Goal: Task Accomplishment & Management: Manage account settings

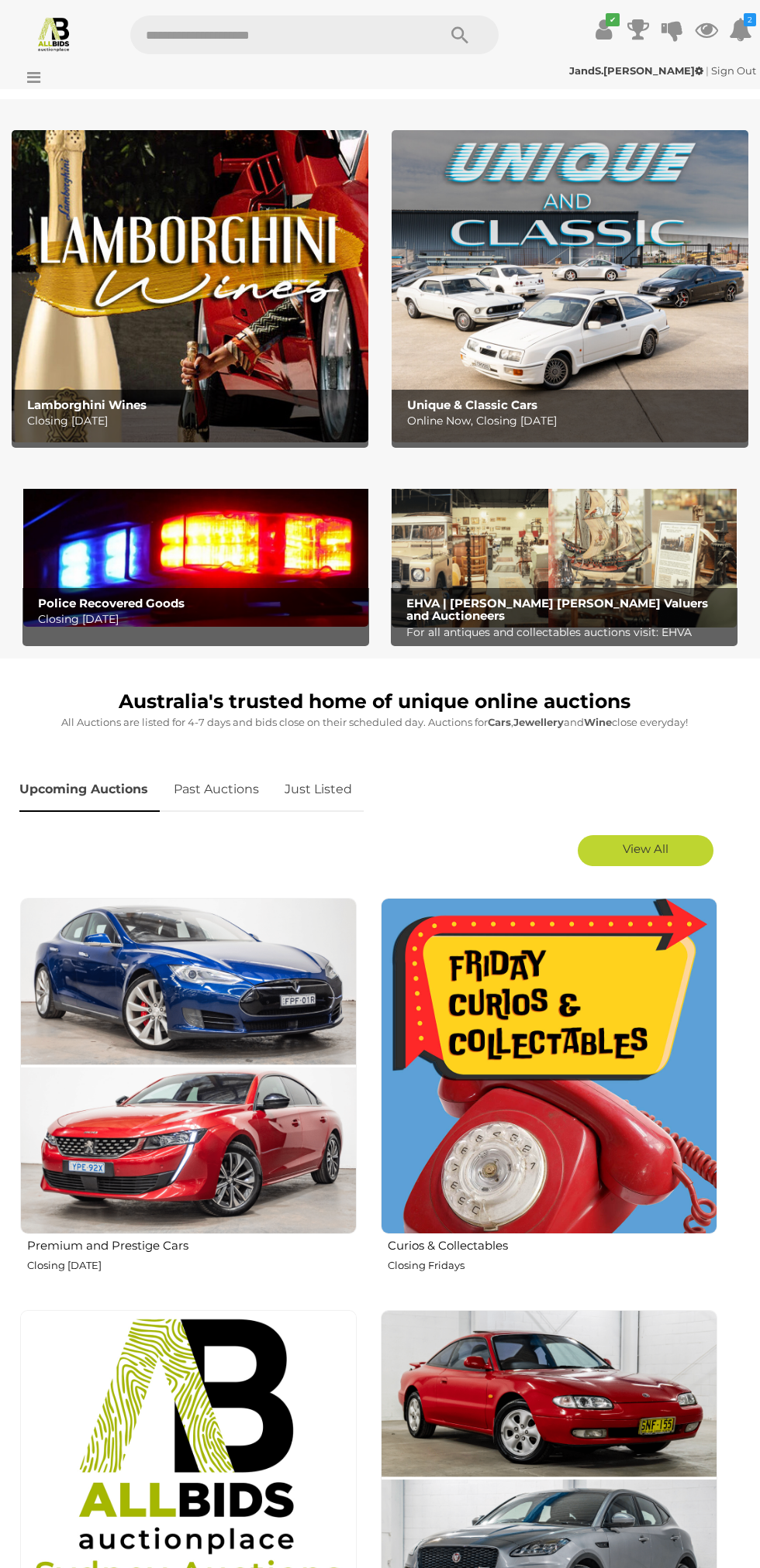
click at [621, 71] on strong "JandS.[PERSON_NAME]" at bounding box center [636, 71] width 134 height 12
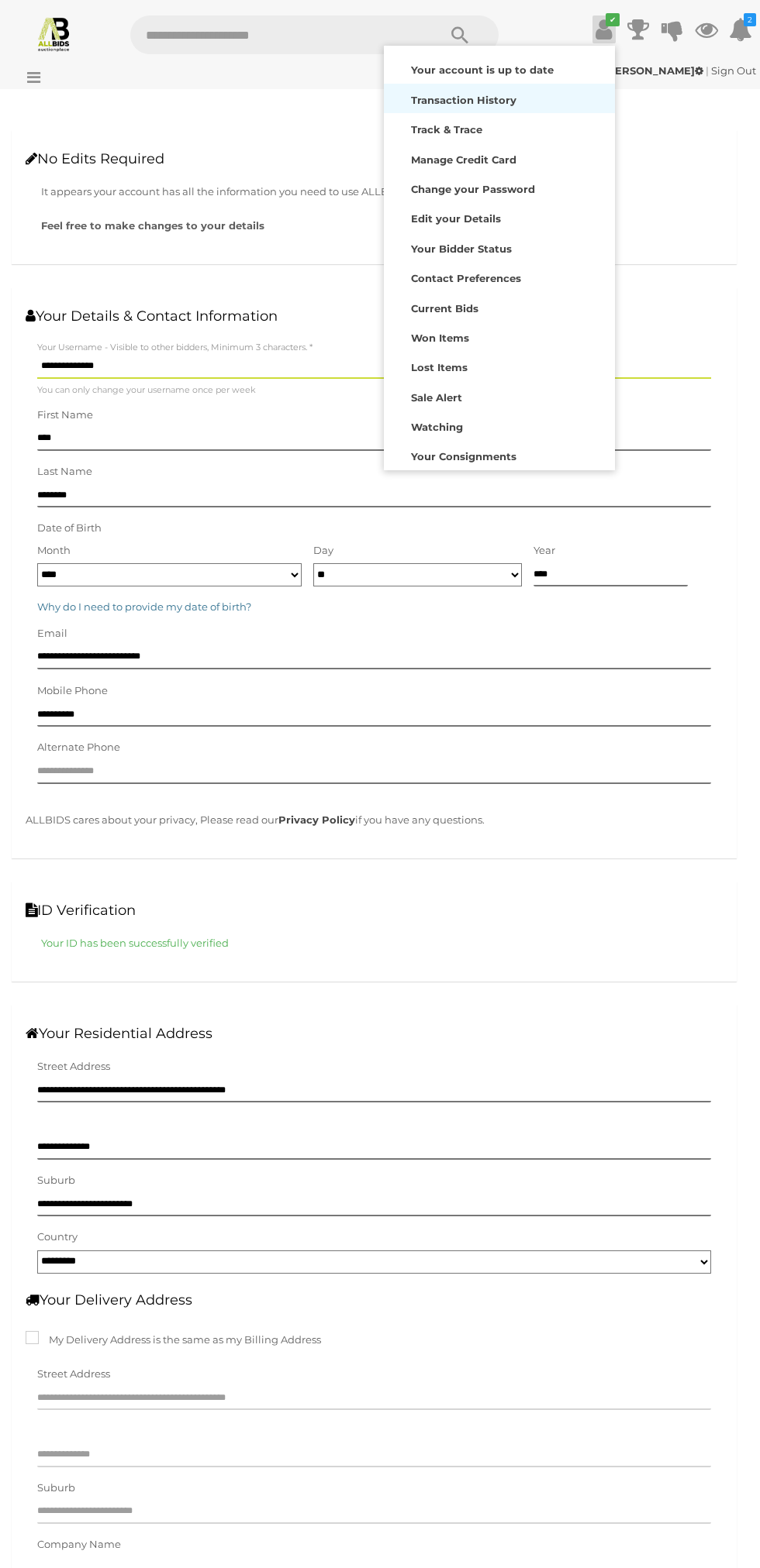
click at [494, 100] on strong "Transaction History" at bounding box center [464, 99] width 105 height 12
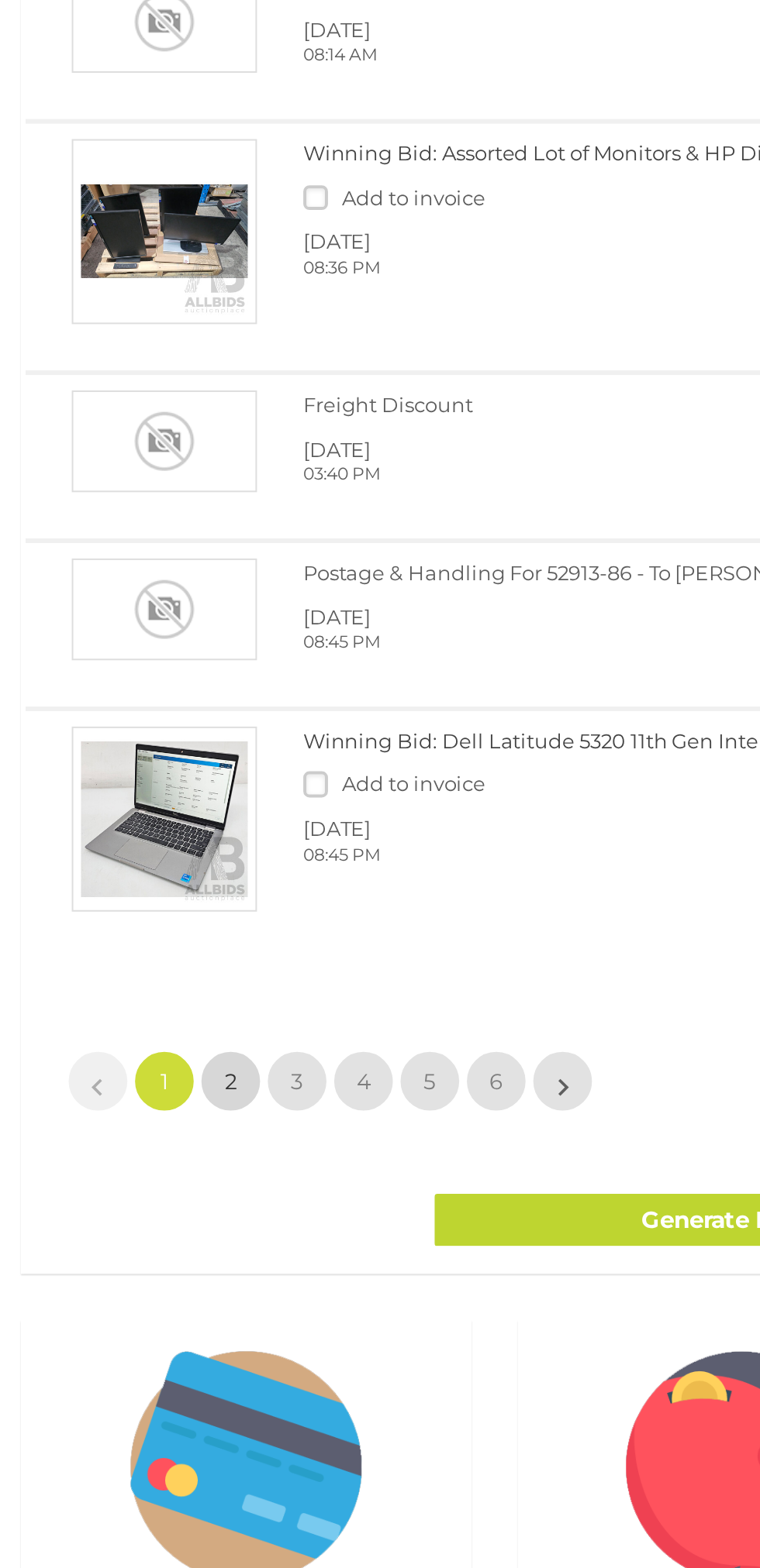
click at [116, 1235] on span "2" at bounding box center [117, 1234] width 6 height 14
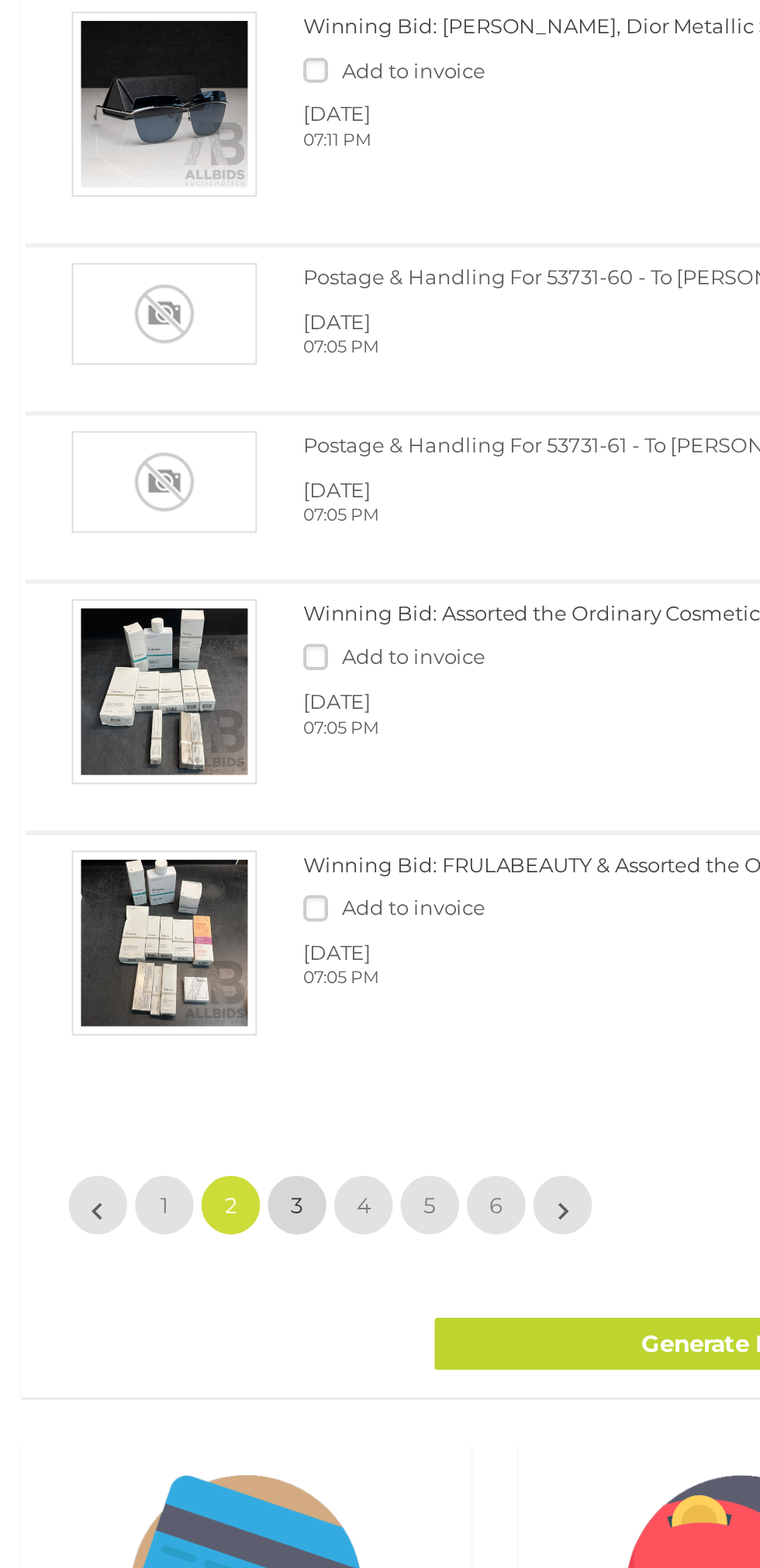
click at [150, 1323] on span "3" at bounding box center [150, 1316] width 6 height 14
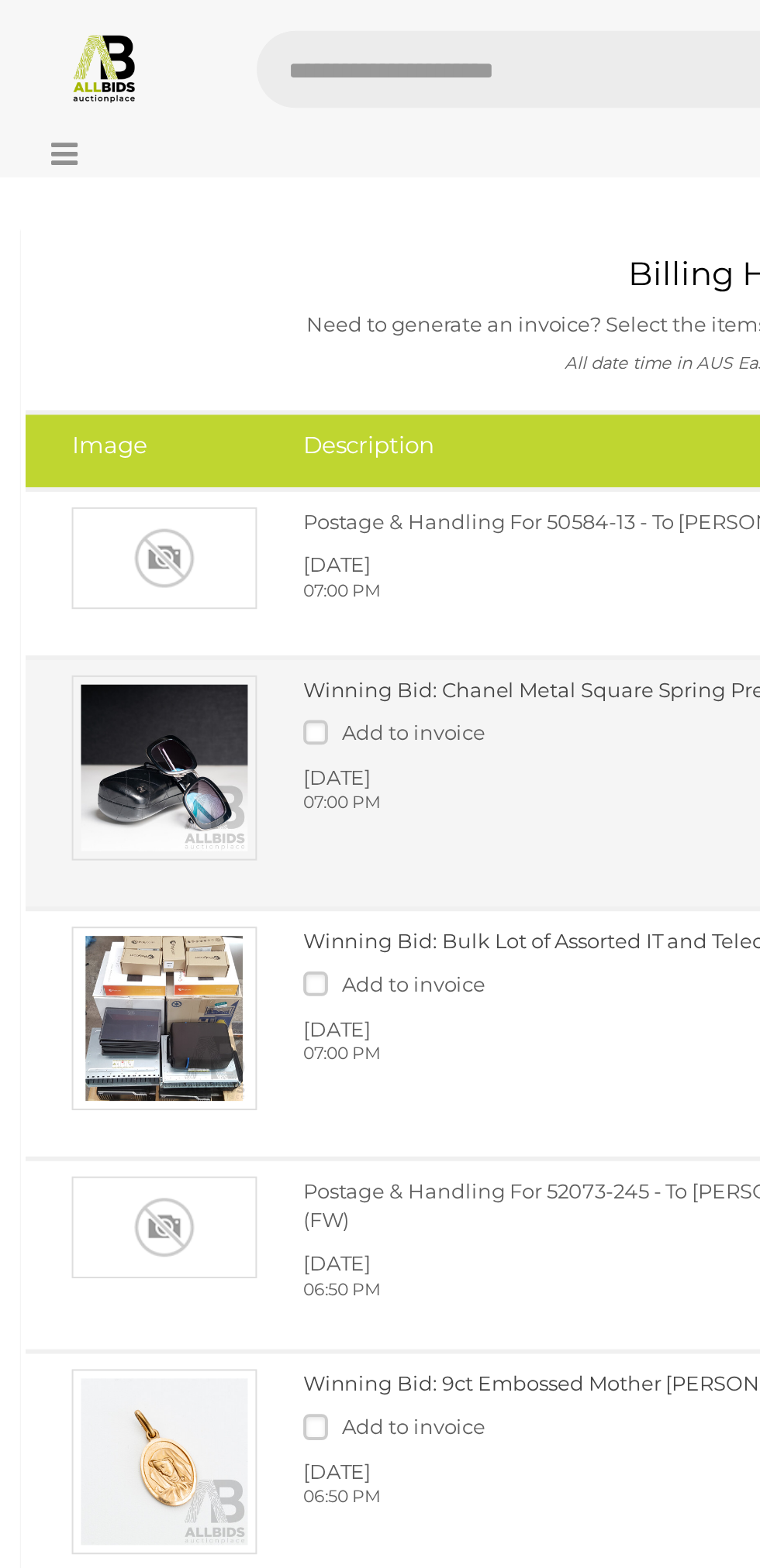
click at [287, 350] on link "Winning Bid: Chanel Metal Square Spring Prescription Sunglasses in Black and ..." at bounding box center [359, 347] width 410 height 12
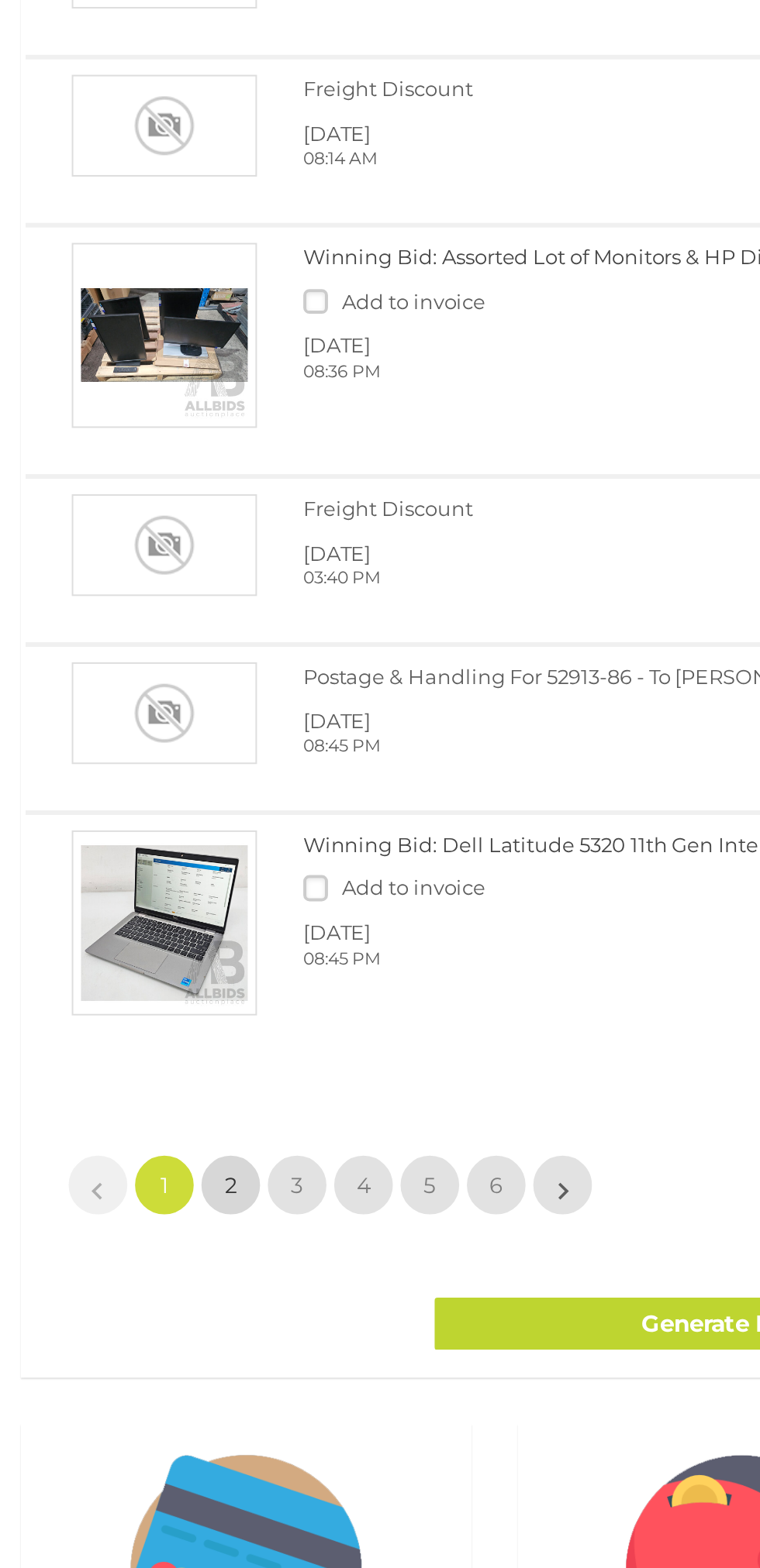
click at [114, 1237] on span "2" at bounding box center [117, 1234] width 6 height 14
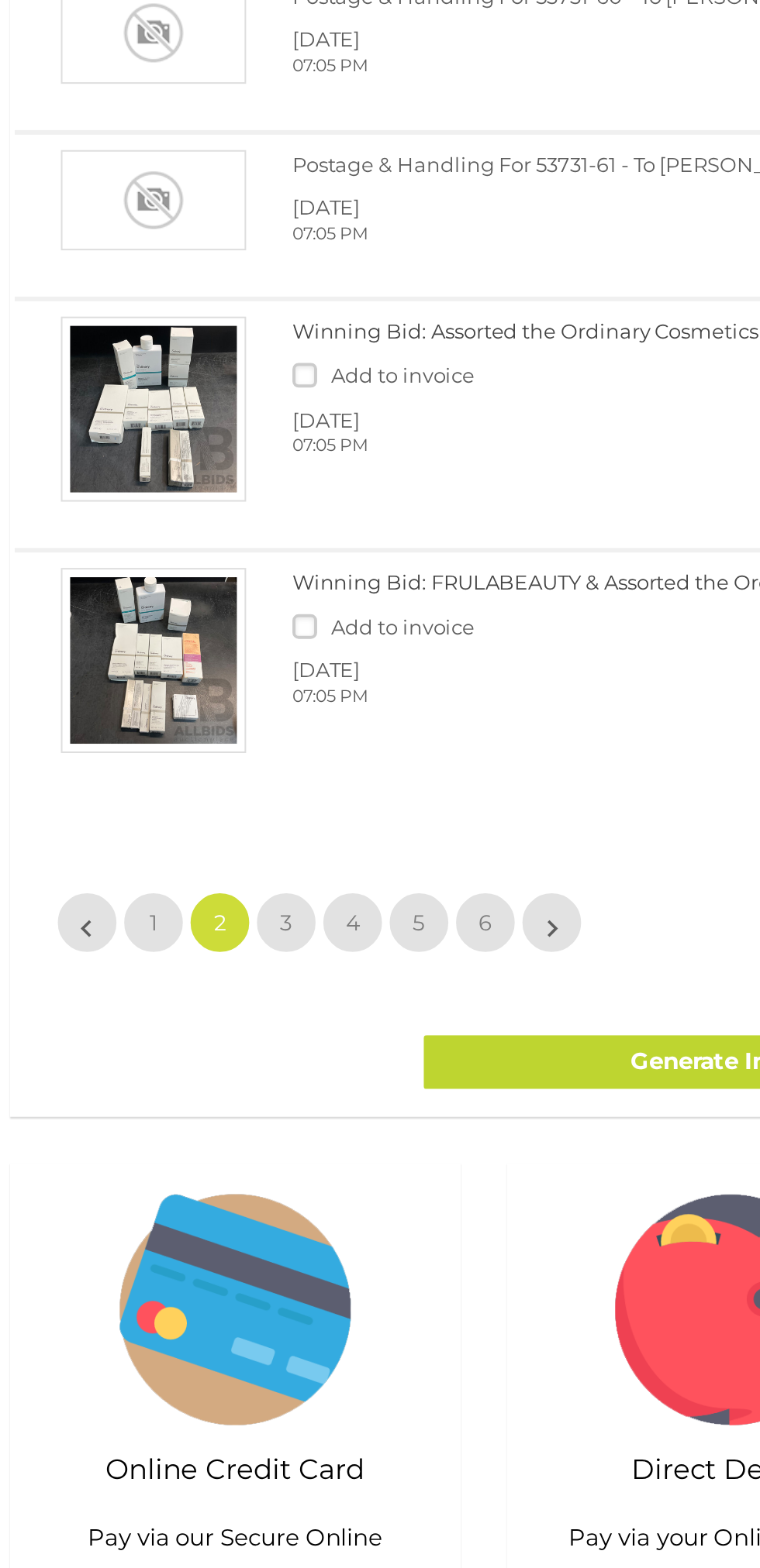
scroll to position [52, 0]
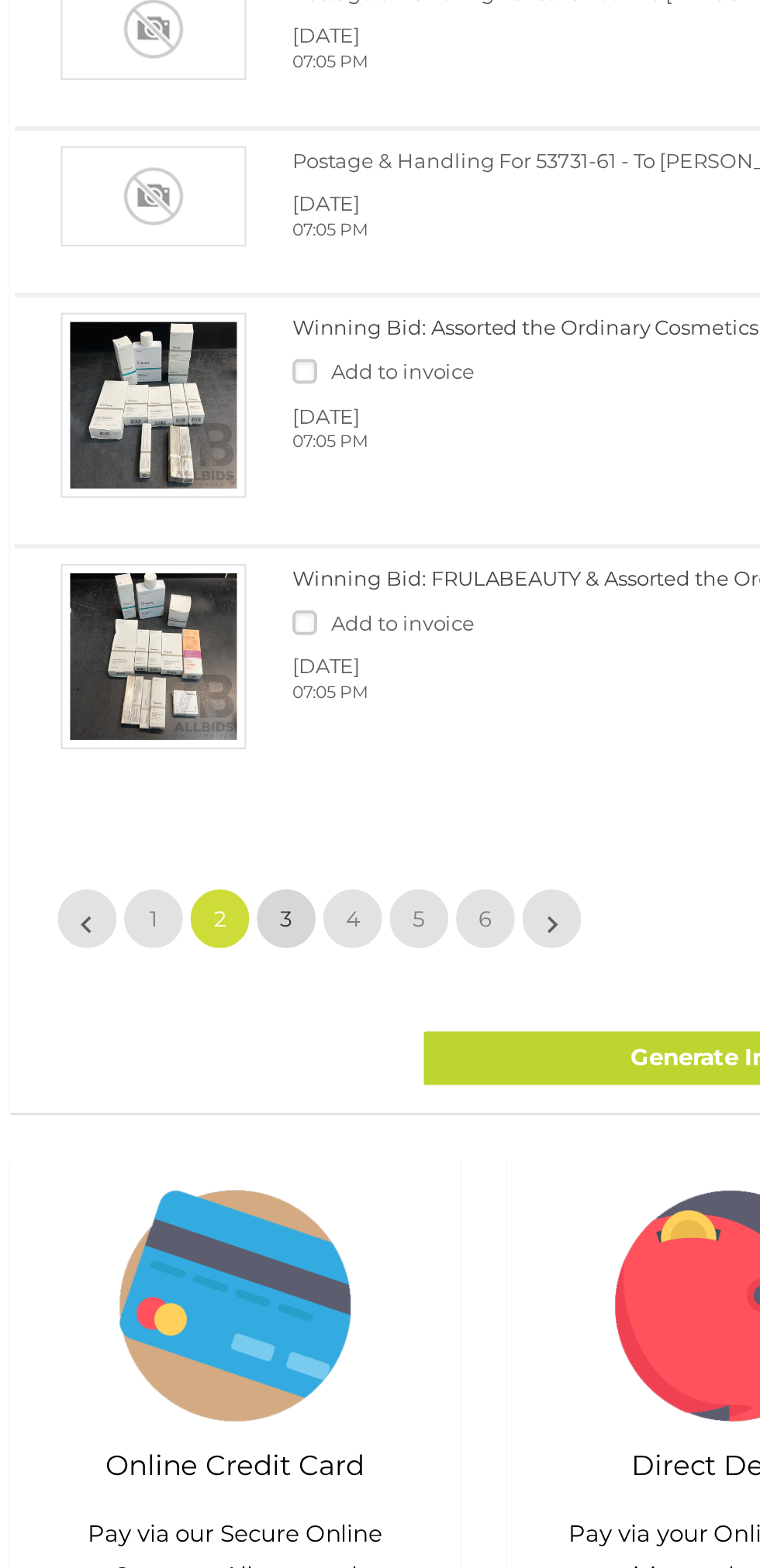
click at [149, 1249] on span "3" at bounding box center [150, 1242] width 6 height 14
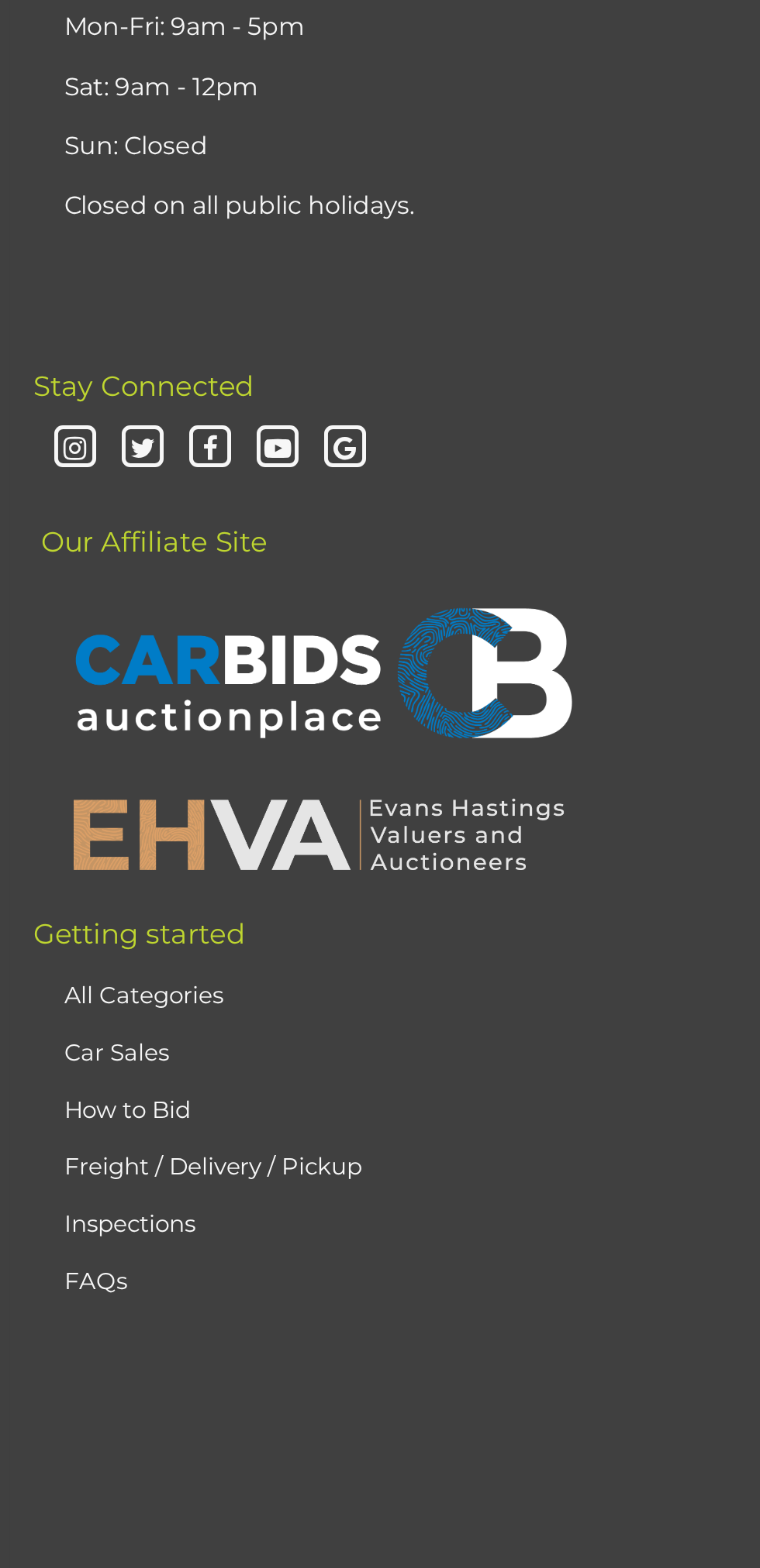
scroll to position [0, 0]
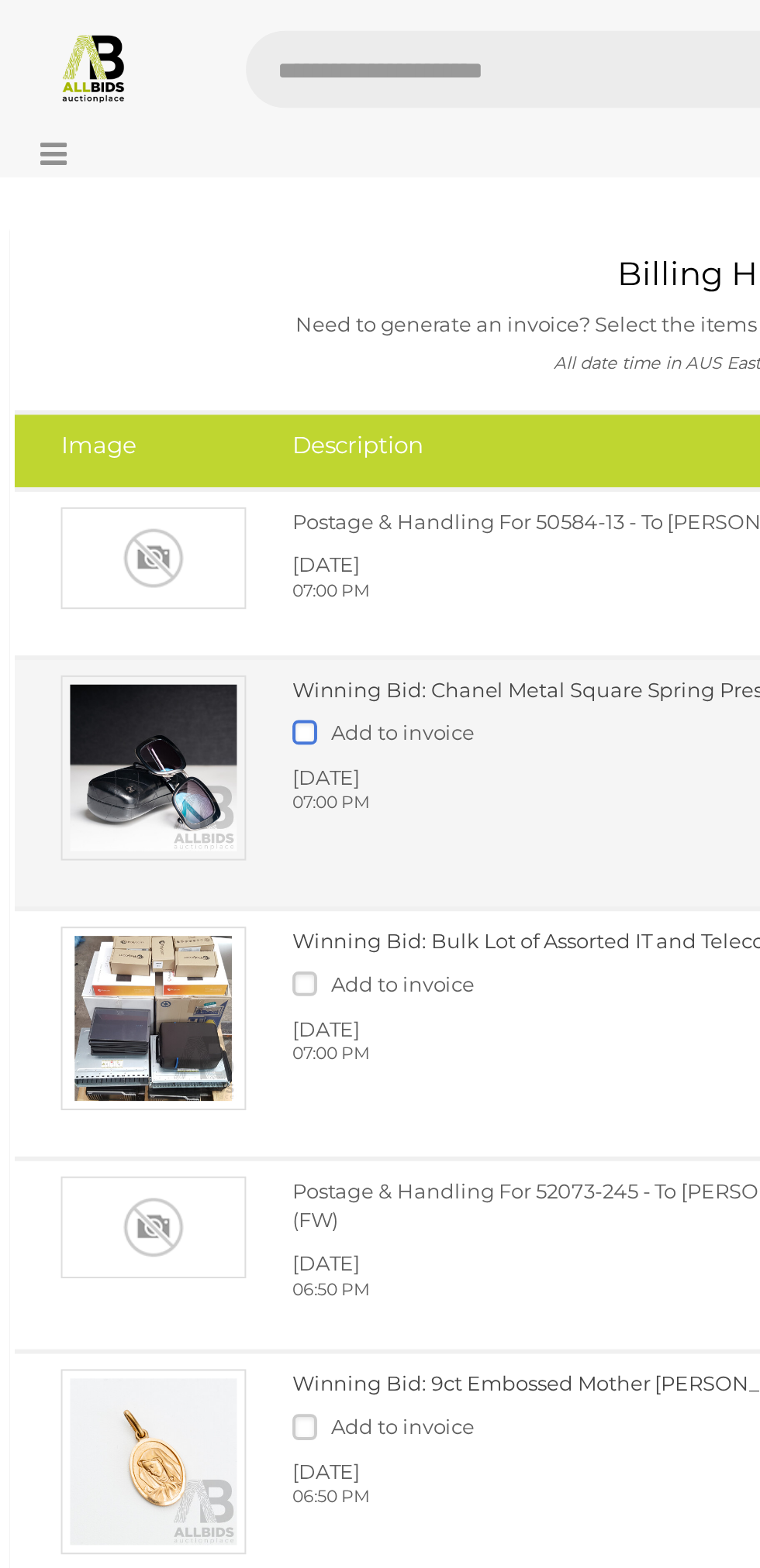
click at [157, 372] on label at bounding box center [164, 367] width 20 height 12
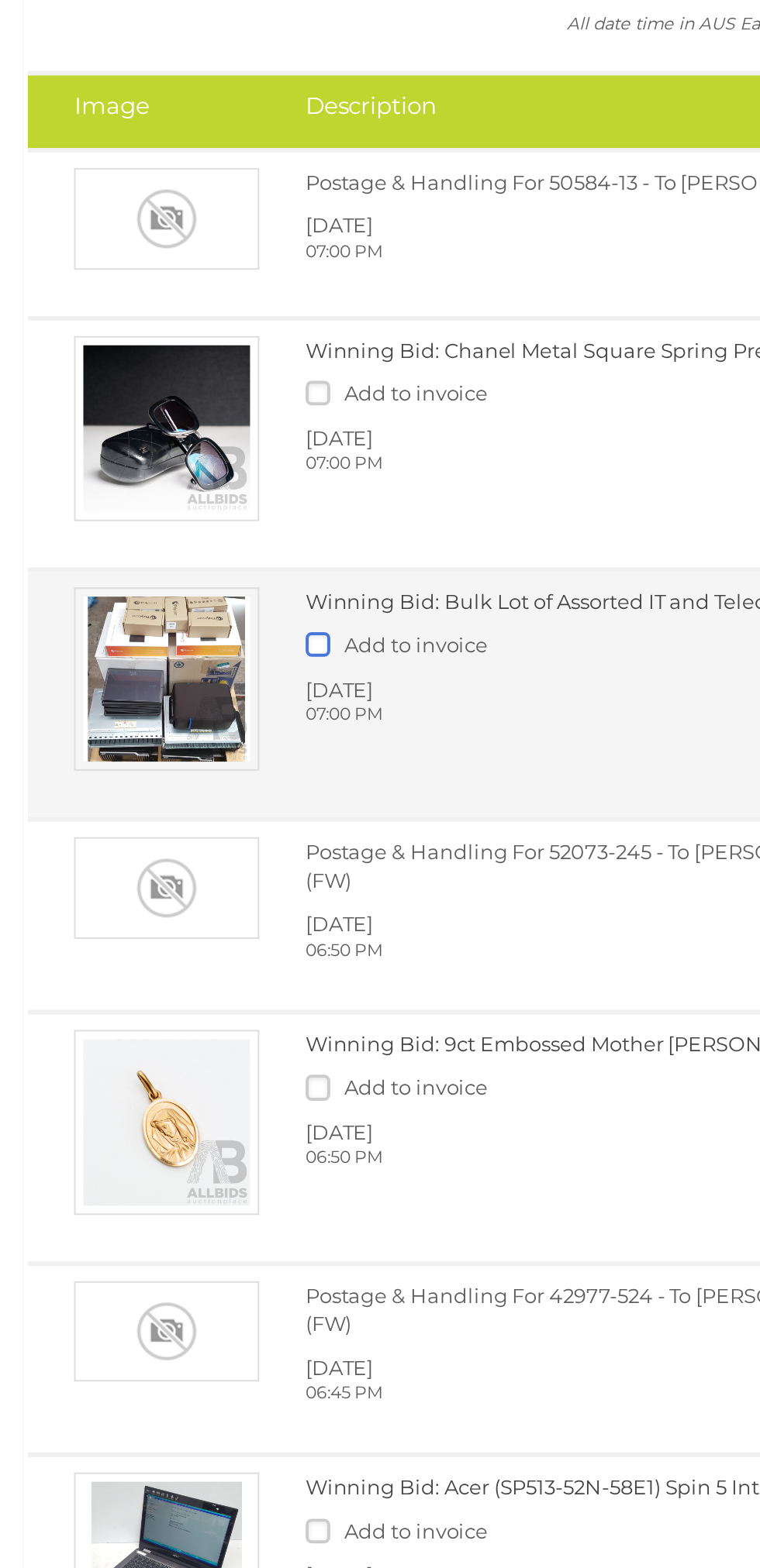
click at [157, 494] on label at bounding box center [164, 495] width 20 height 12
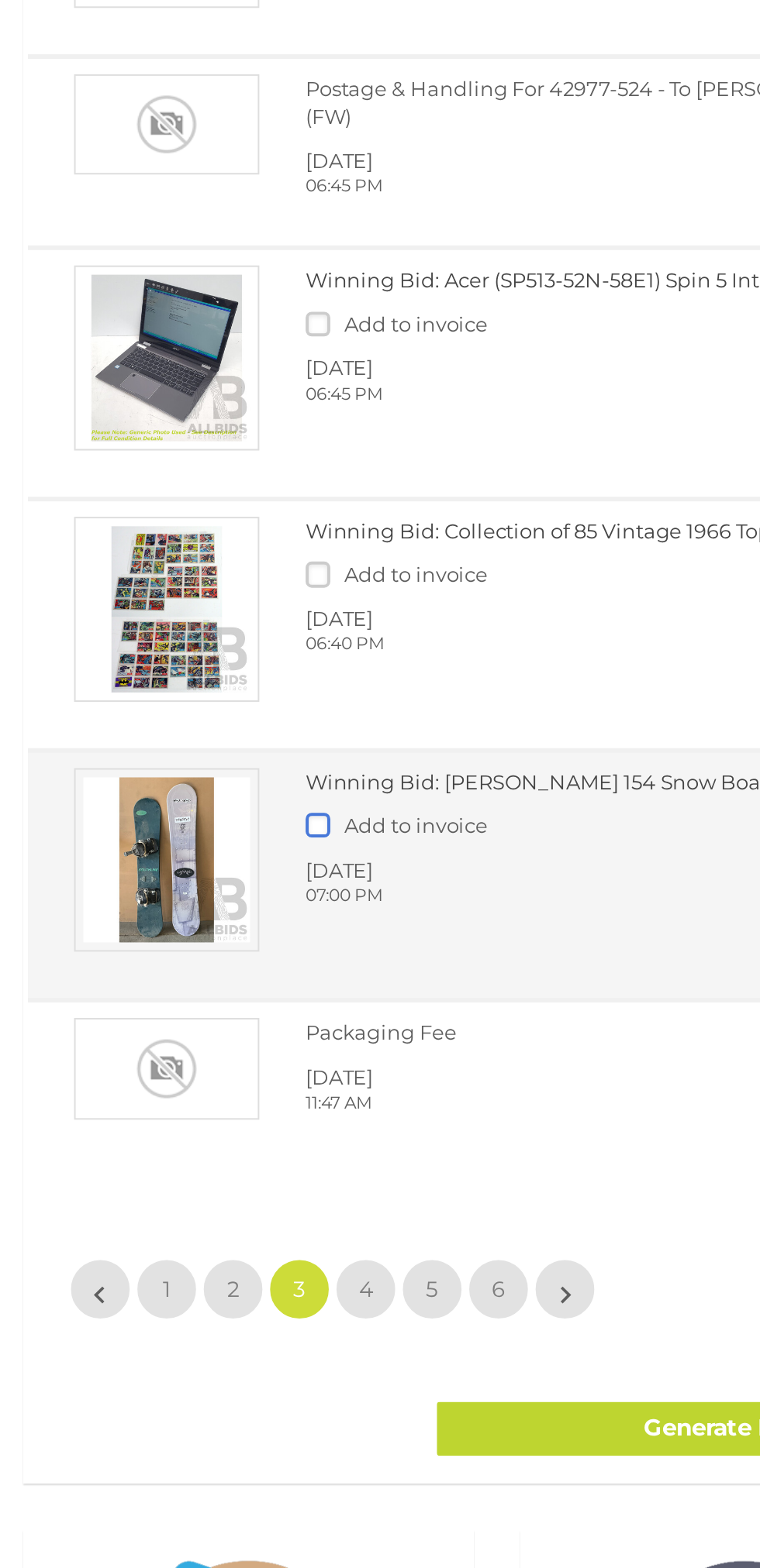
click at [164, 1186] on label at bounding box center [164, 1192] width 20 height 12
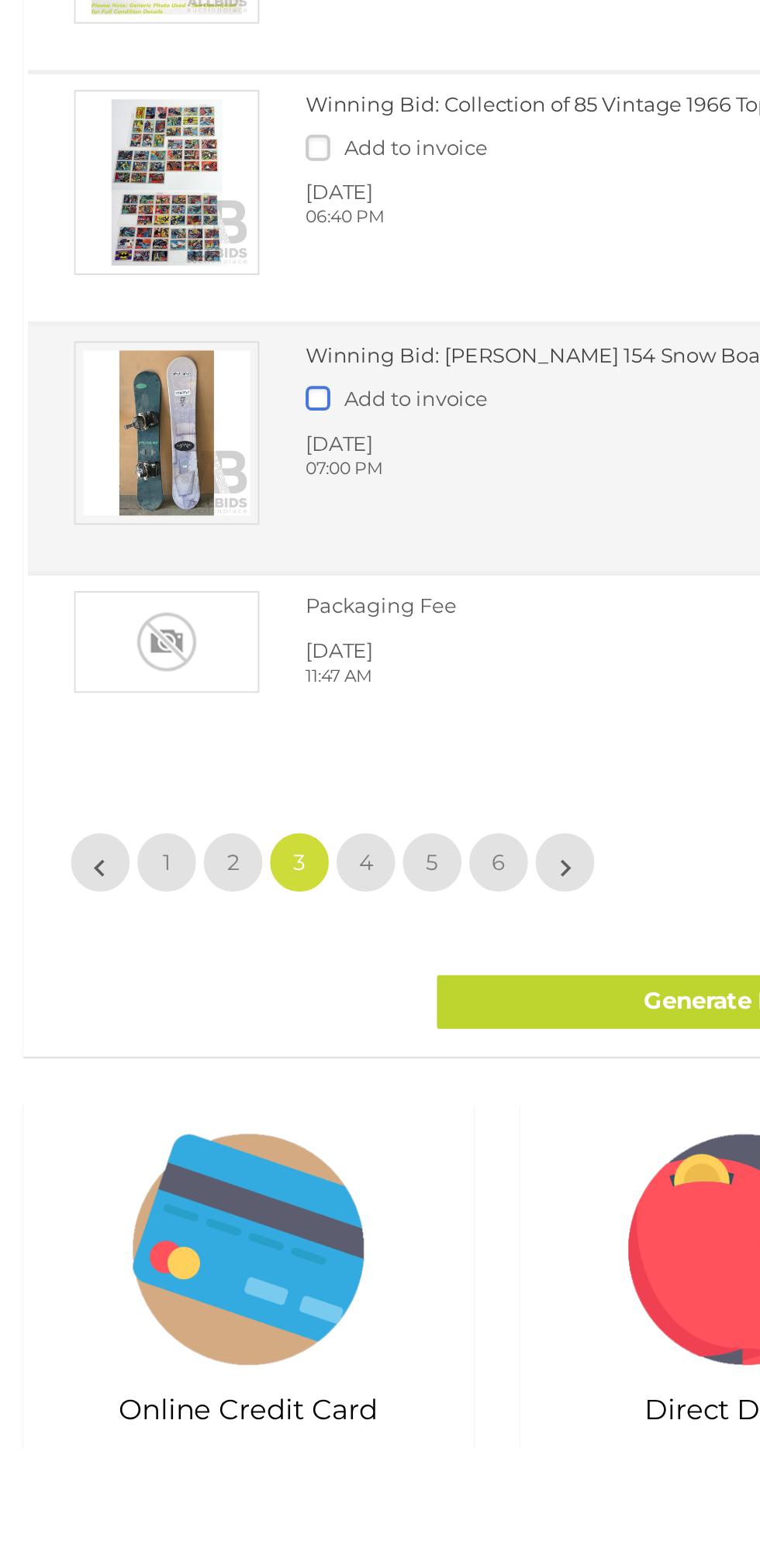
scroll to position [154, 0]
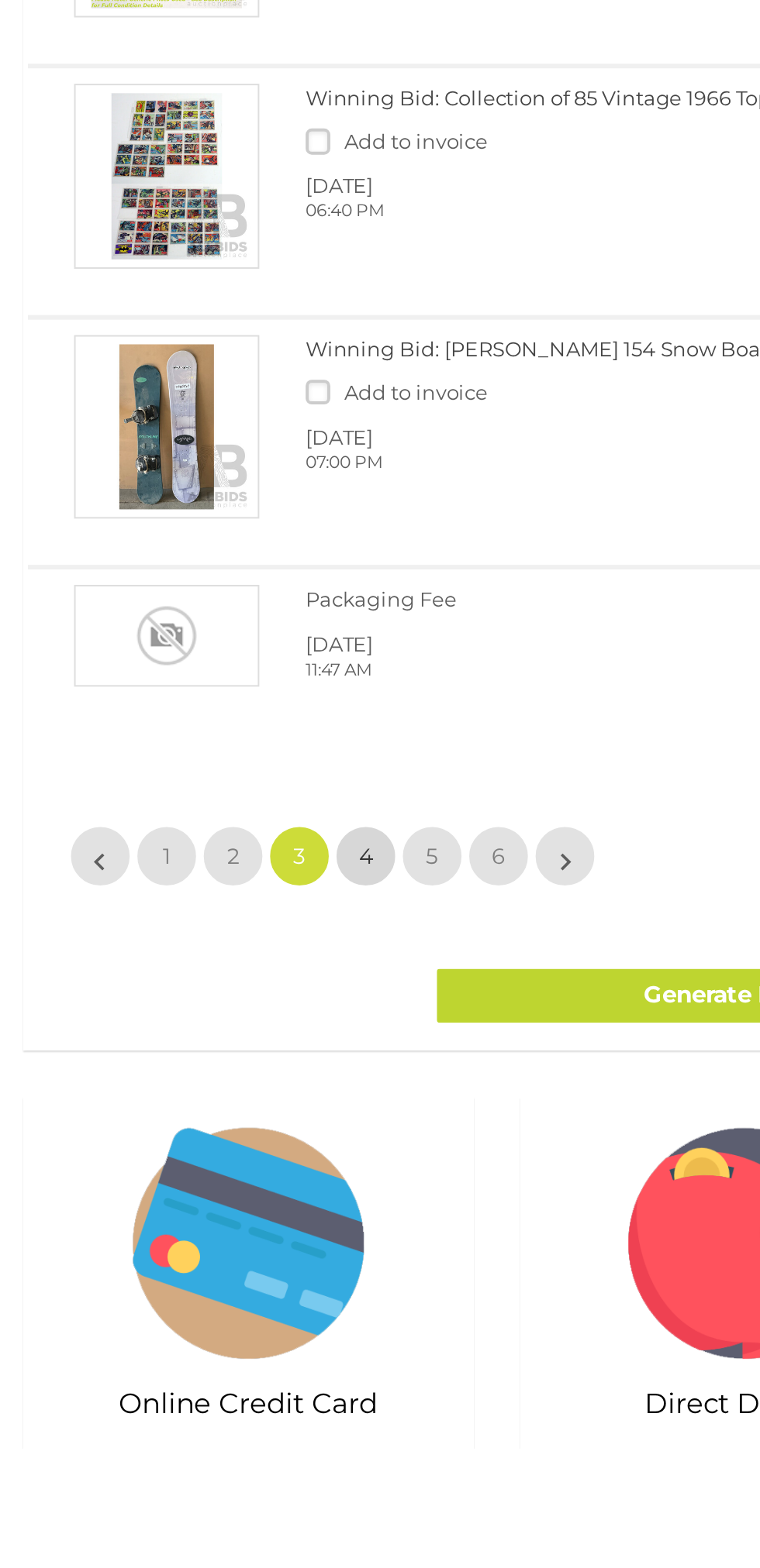
click at [184, 1264] on span "4" at bounding box center [184, 1271] width 7 height 14
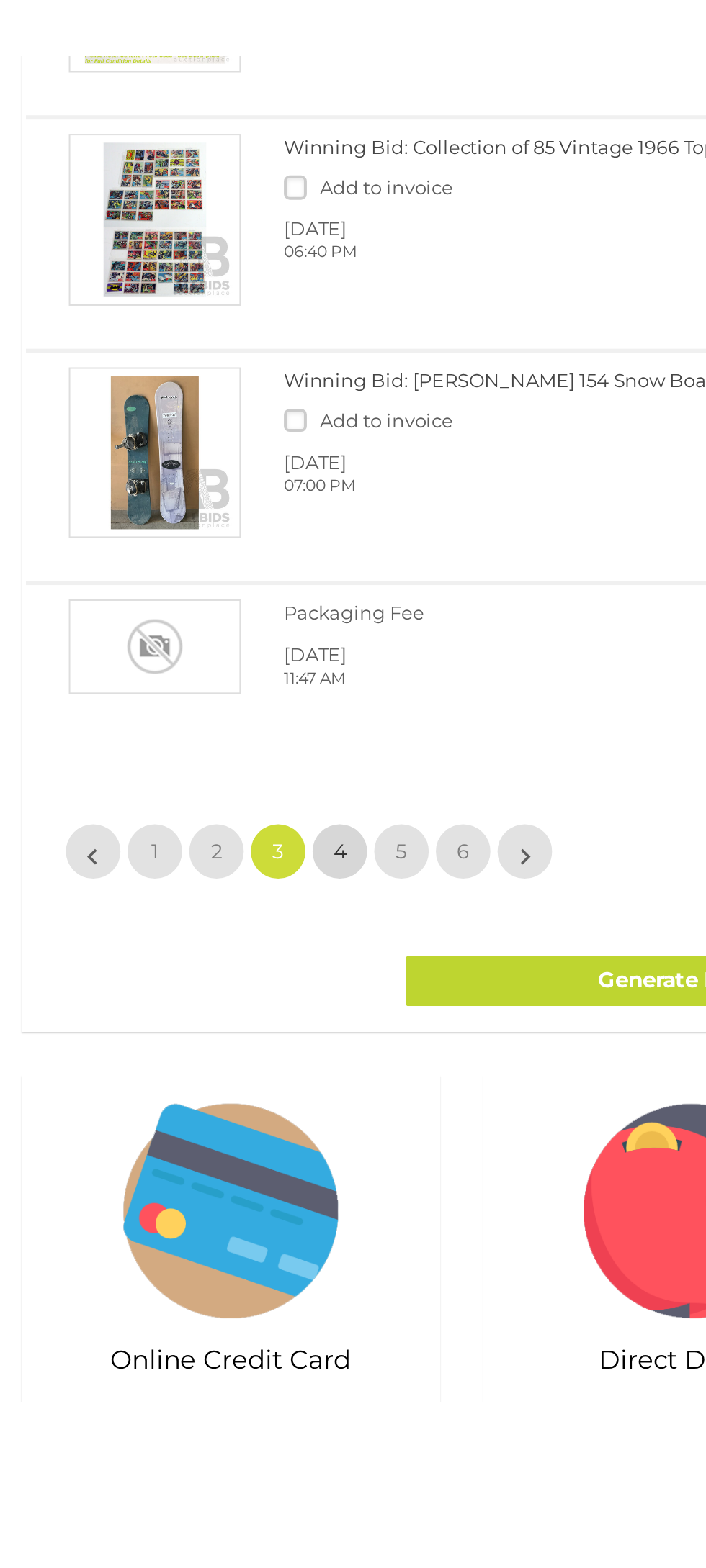
scroll to position [0, 0]
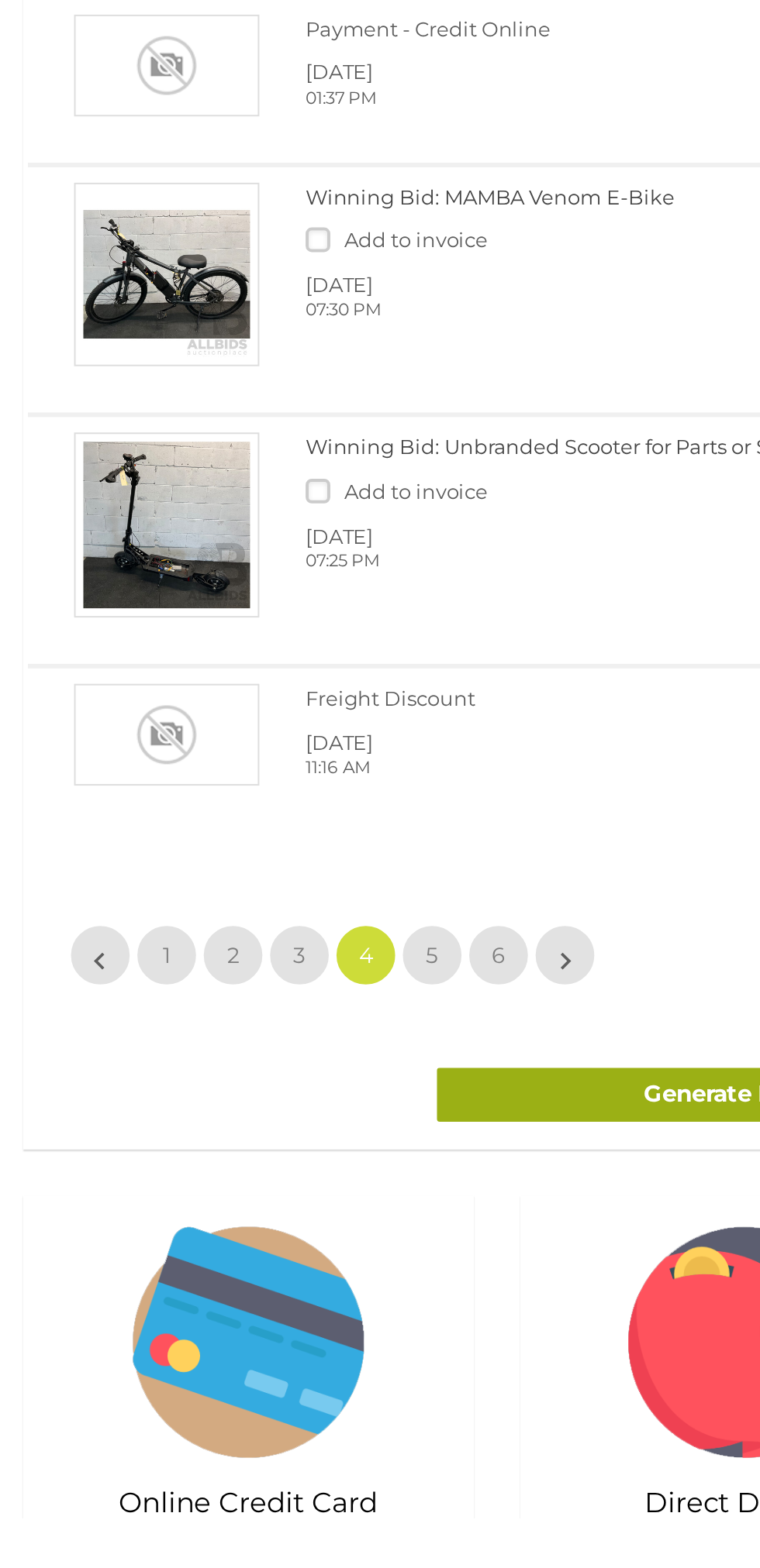
click at [320, 1369] on link "Generate Invoice" at bounding box center [375, 1355] width 310 height 27
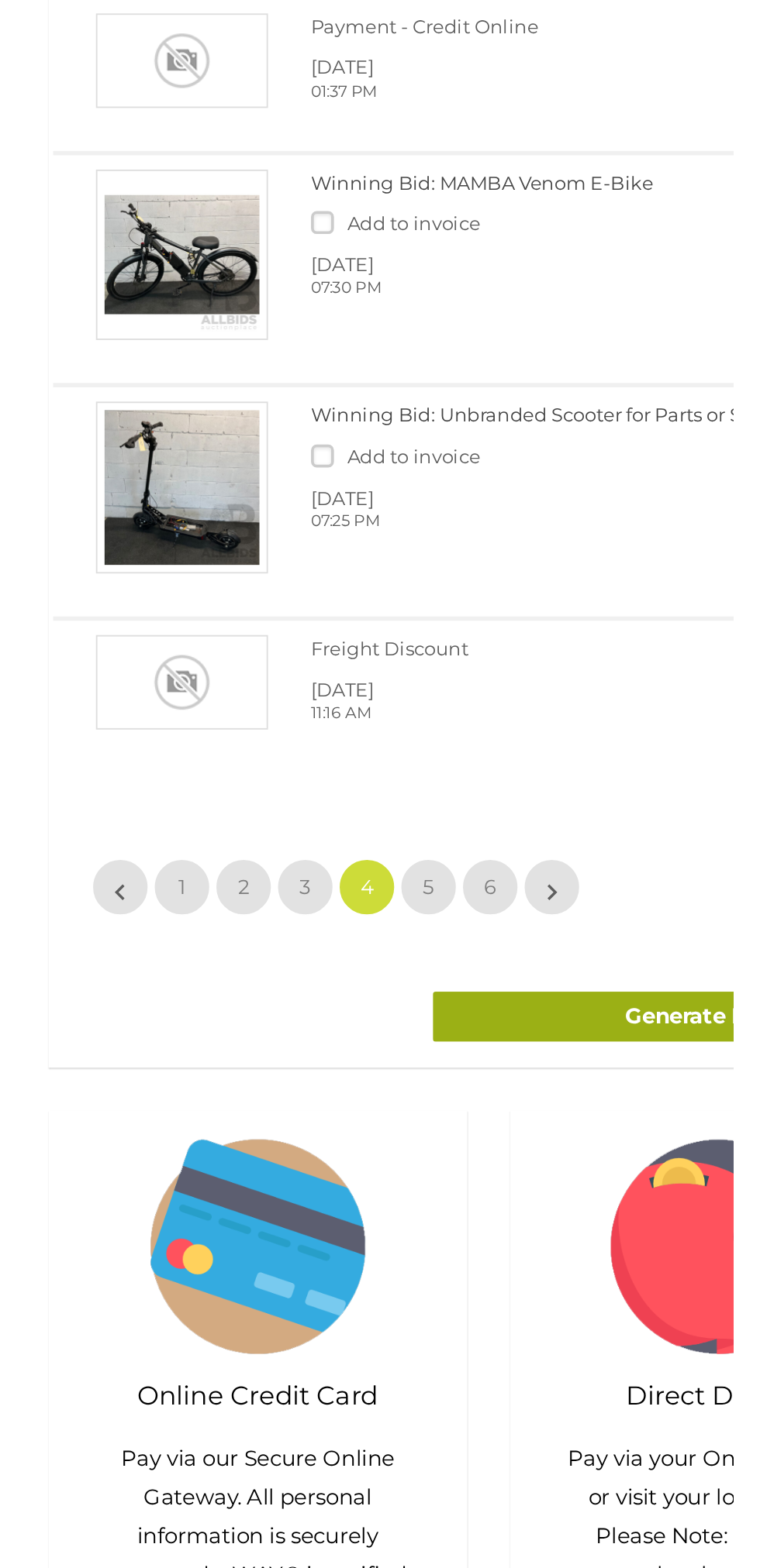
scroll to position [25, 0]
